Goal: Transaction & Acquisition: Purchase product/service

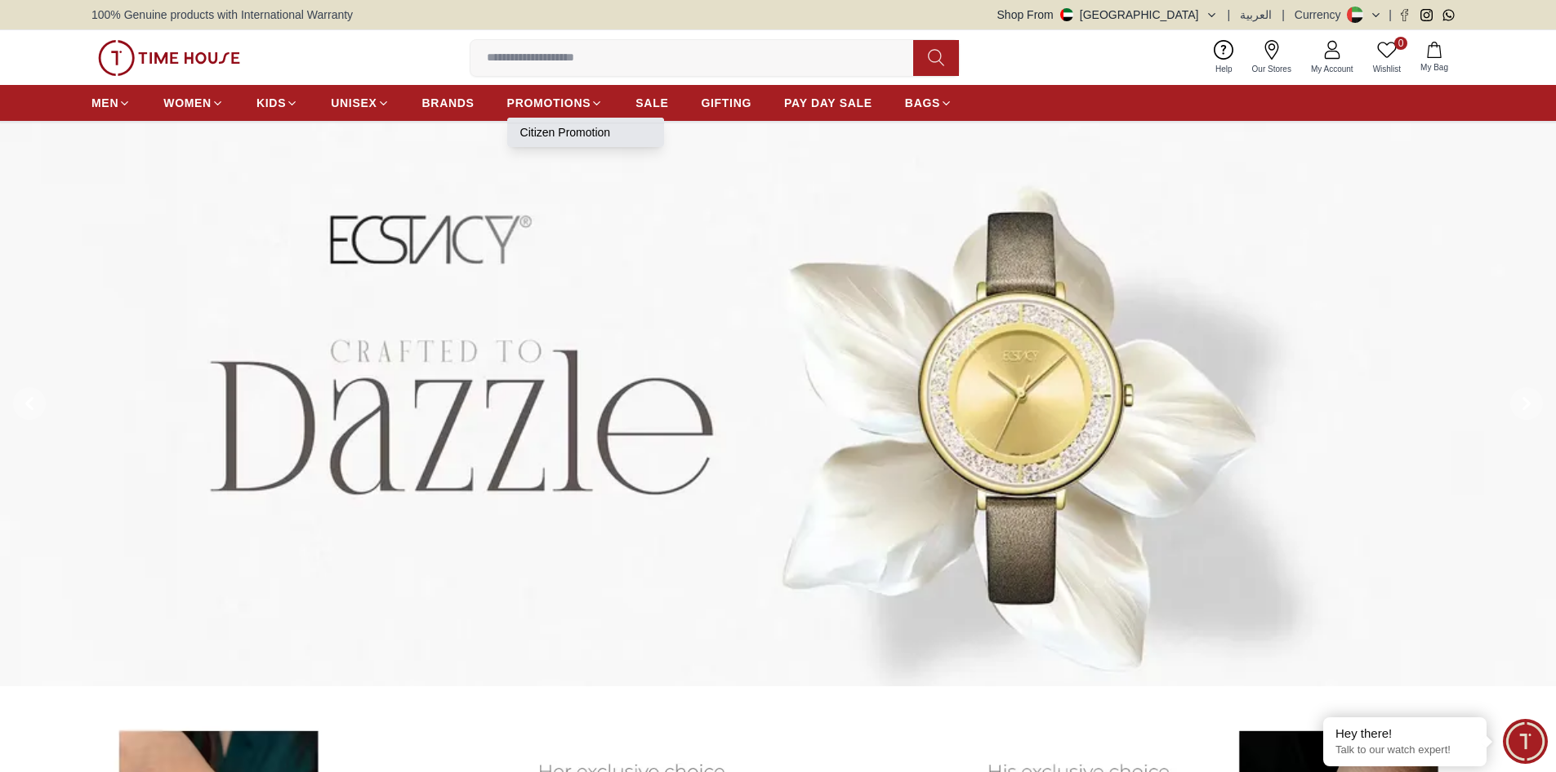
click at [550, 136] on link "Citizen Promotion" at bounding box center [585, 132] width 131 height 16
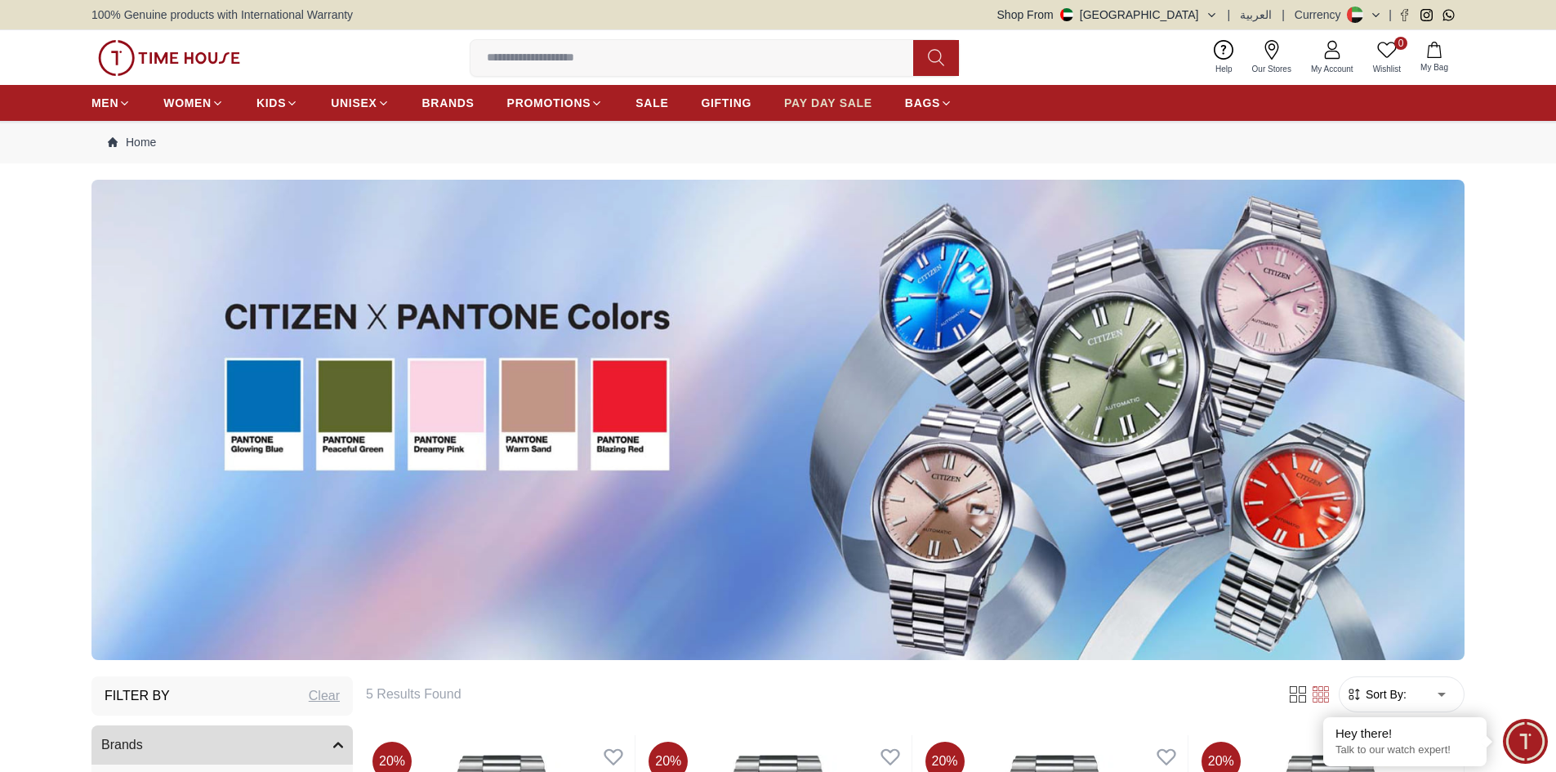
click at [858, 99] on span "PAY DAY SALE" at bounding box center [828, 103] width 88 height 16
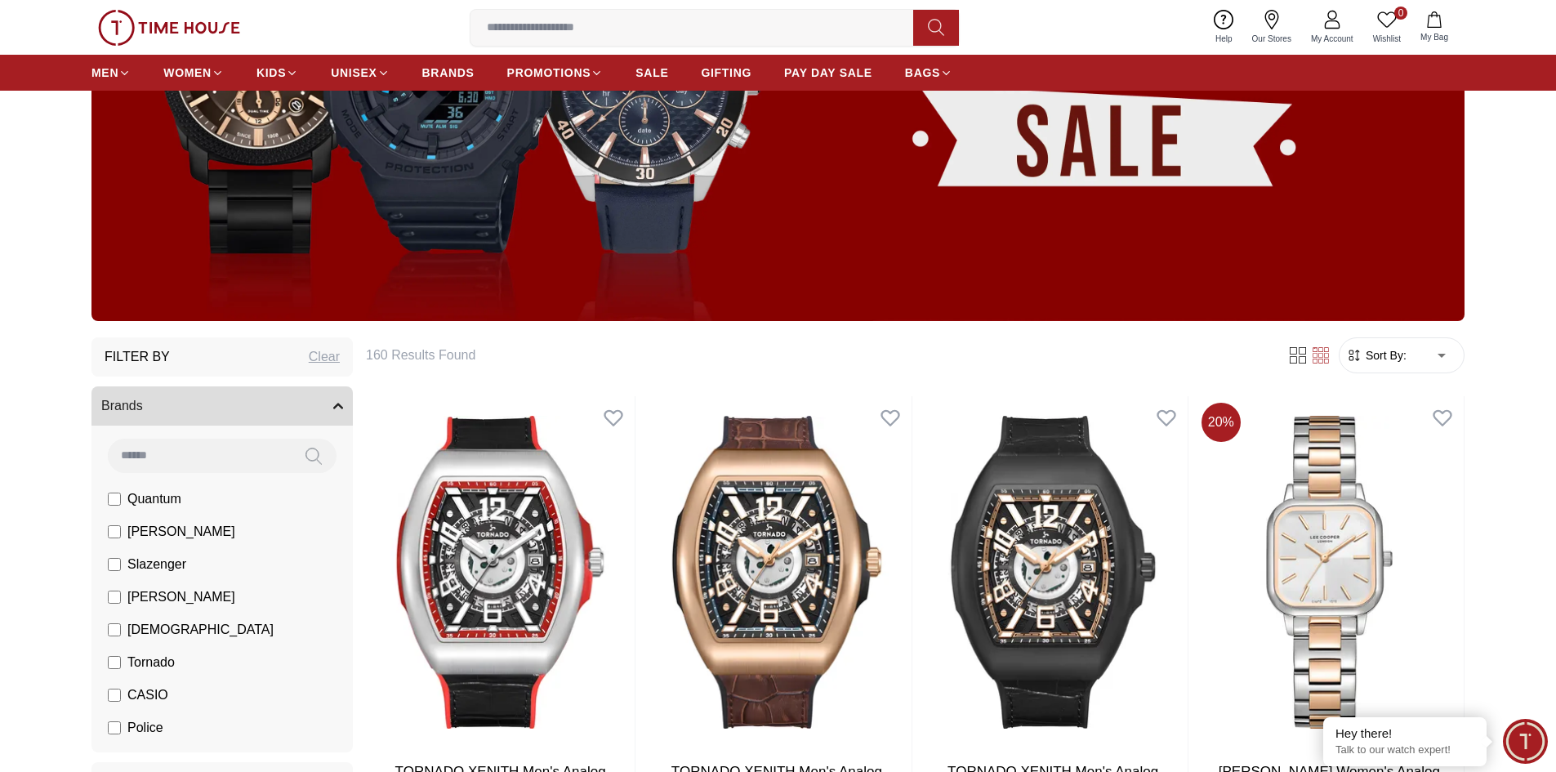
scroll to position [327, 0]
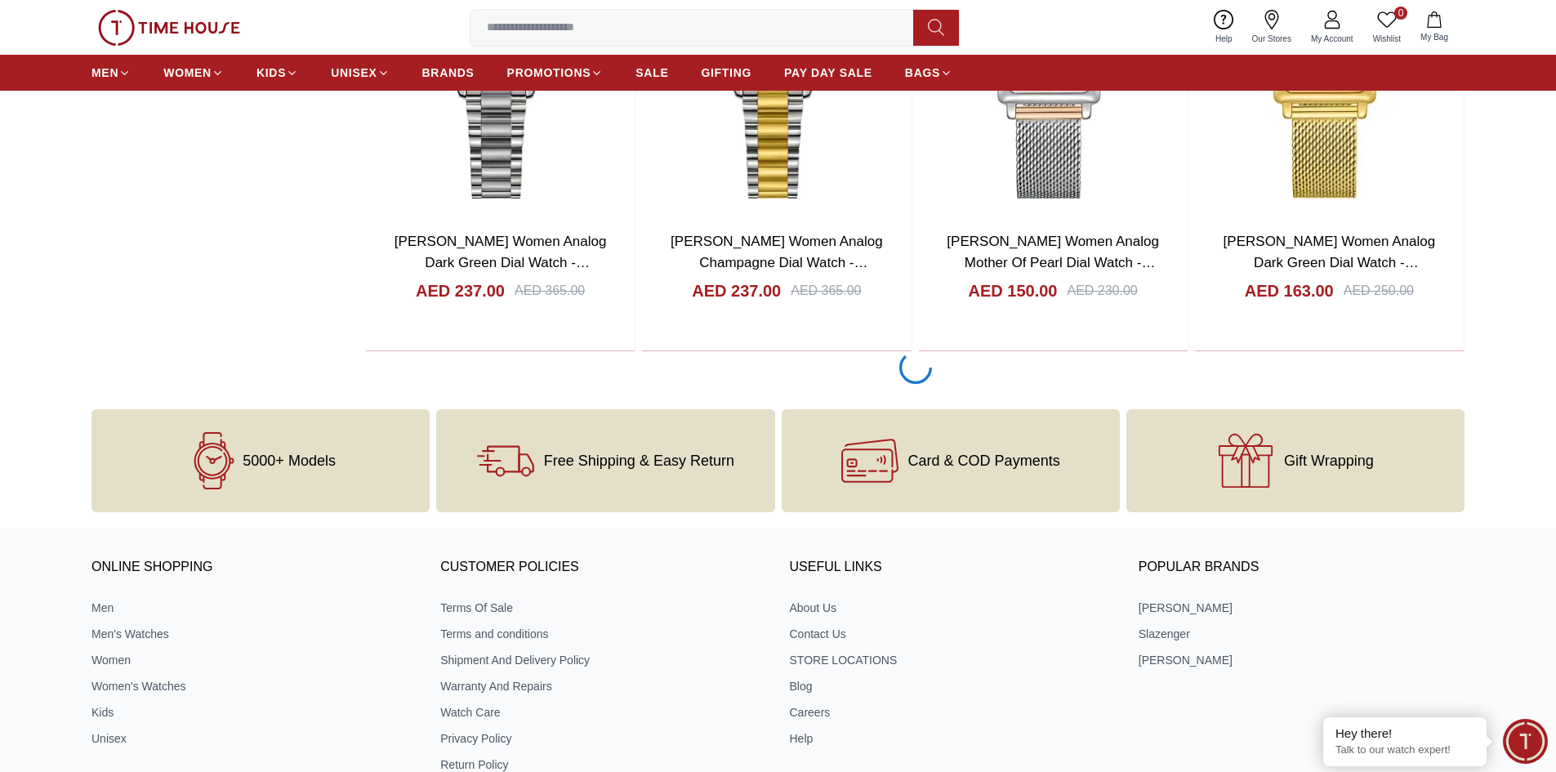
scroll to position [3529, 0]
